Goal: Navigation & Orientation: Find specific page/section

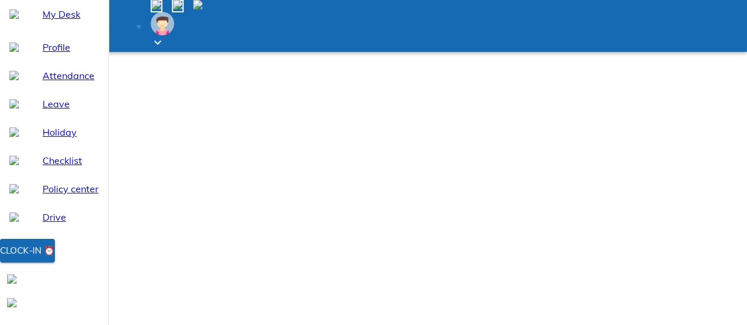
click at [55, 90] on div "Attendance" at bounding box center [54, 75] width 108 height 28
select select "8"
click at [45, 54] on span "Profile" at bounding box center [71, 47] width 56 height 14
click at [48, 28] on div "My Desk" at bounding box center [54, 14] width 108 height 28
click at [47, 61] on div "Profile" at bounding box center [54, 47] width 108 height 28
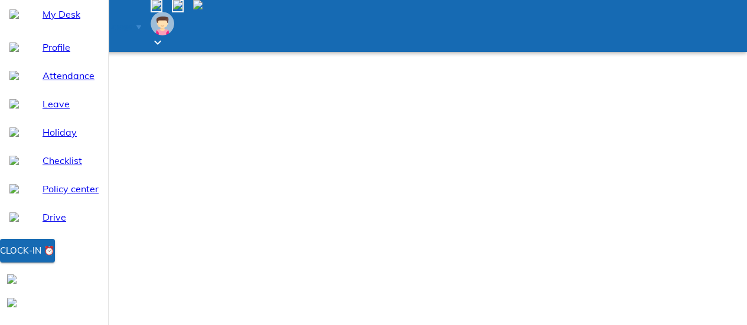
click at [59, 21] on span "My Desk" at bounding box center [71, 14] width 56 height 14
